Goal: Task Accomplishment & Management: Use online tool/utility

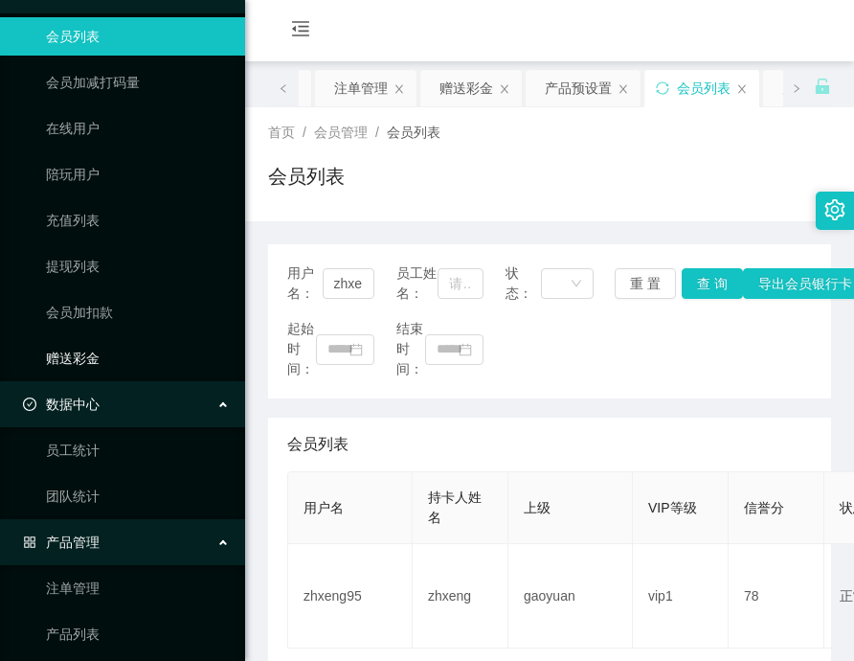
click at [74, 359] on link "赠送彩金" at bounding box center [138, 358] width 184 height 38
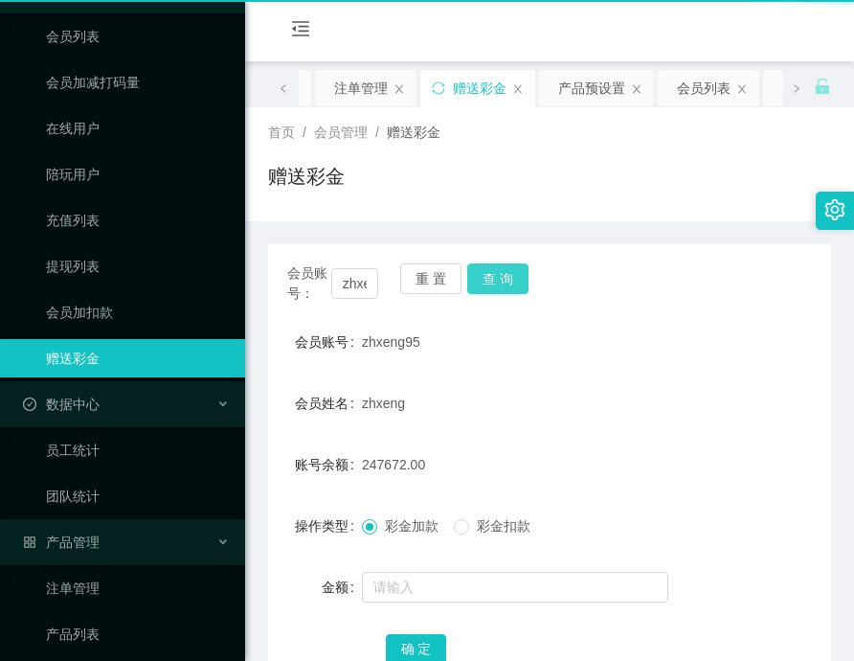
scroll to position [75, 0]
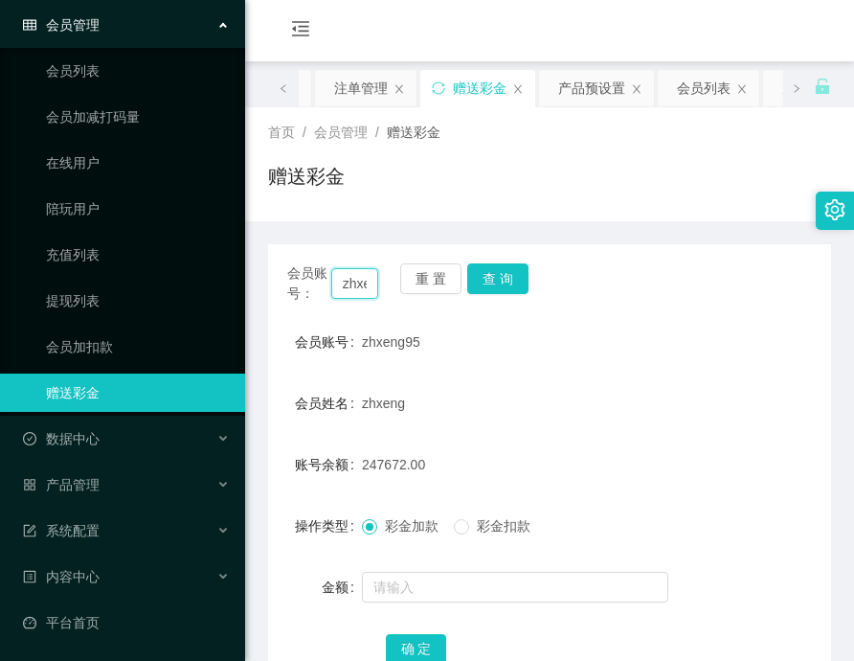
click at [364, 281] on input "zhxeng95" at bounding box center [354, 283] width 47 height 31
drag, startPoint x: 364, startPoint y: 281, endPoint x: 393, endPoint y: 280, distance: 29.7
click at [364, 282] on input "zhxeng95" at bounding box center [354, 283] width 47 height 31
click at [504, 275] on button "查 询" at bounding box center [497, 278] width 61 height 31
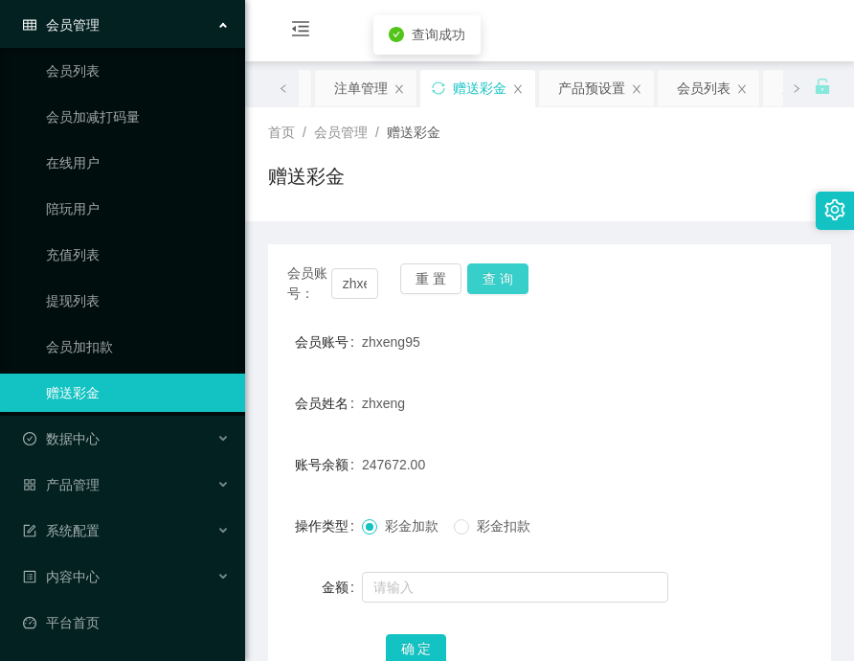
drag, startPoint x: 504, startPoint y: 275, endPoint x: 522, endPoint y: 379, distance: 105.9
click at [502, 275] on button "查 询" at bounding box center [497, 278] width 61 height 31
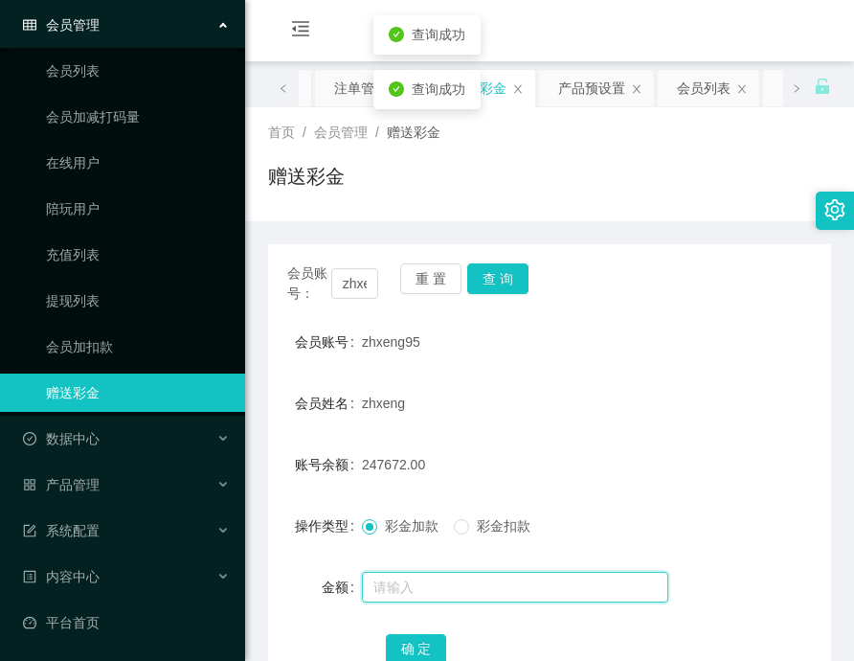
click at [514, 588] on input "text" at bounding box center [515, 587] width 306 height 31
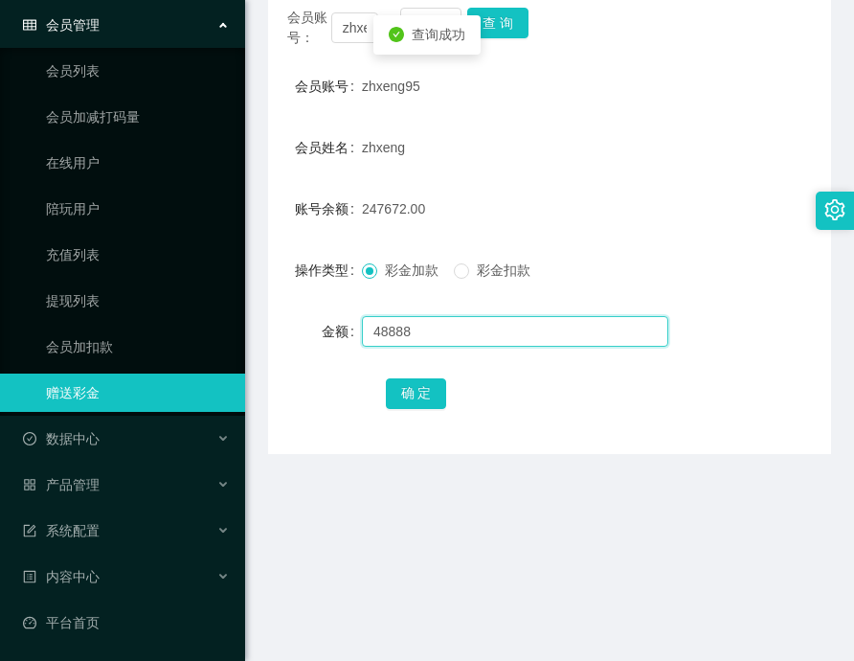
scroll to position [287, 0]
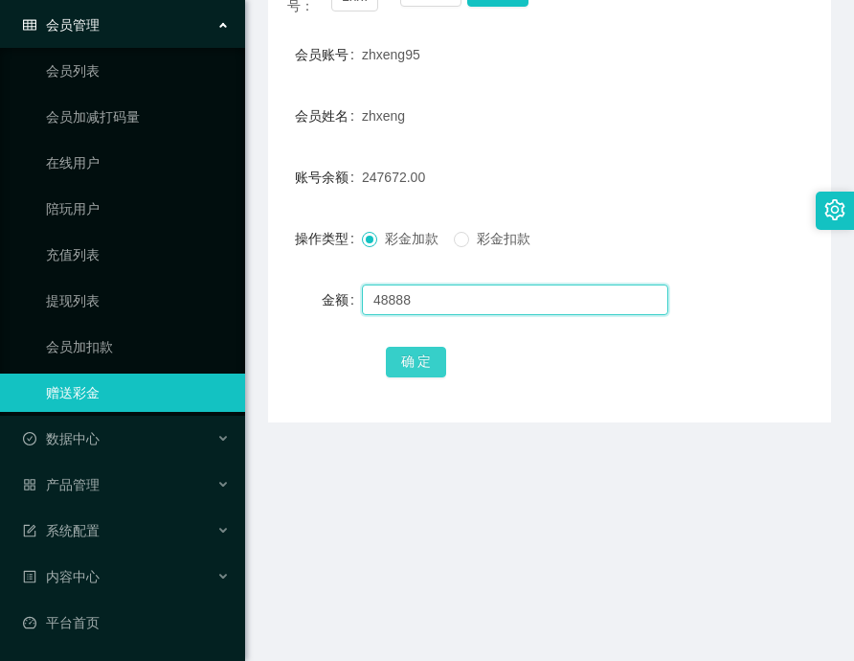
type input "48888"
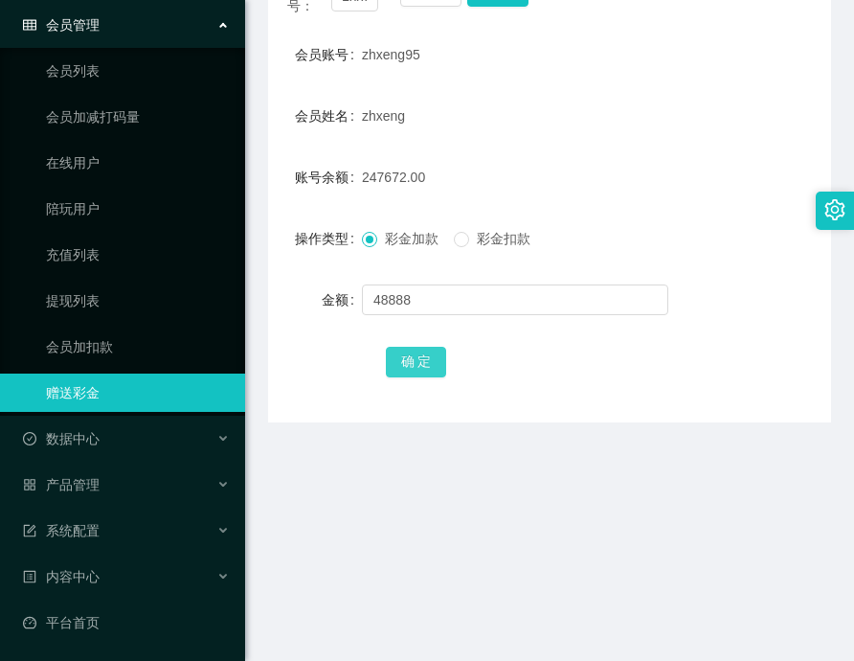
click at [421, 356] on button "确 定" at bounding box center [416, 362] width 61 height 31
